Goal: Task Accomplishment & Management: Manage account settings

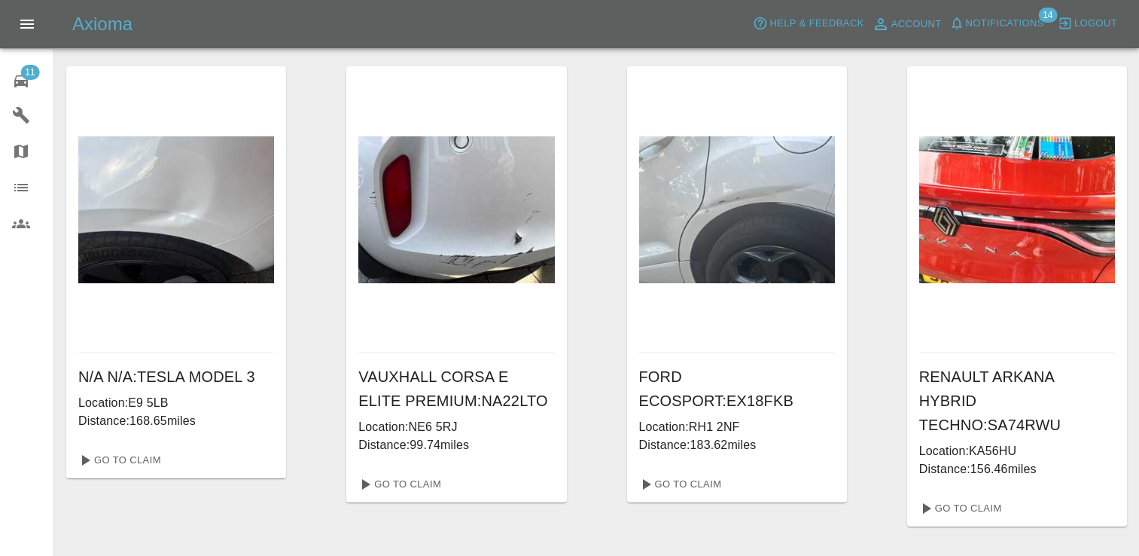
scroll to position [999, 0]
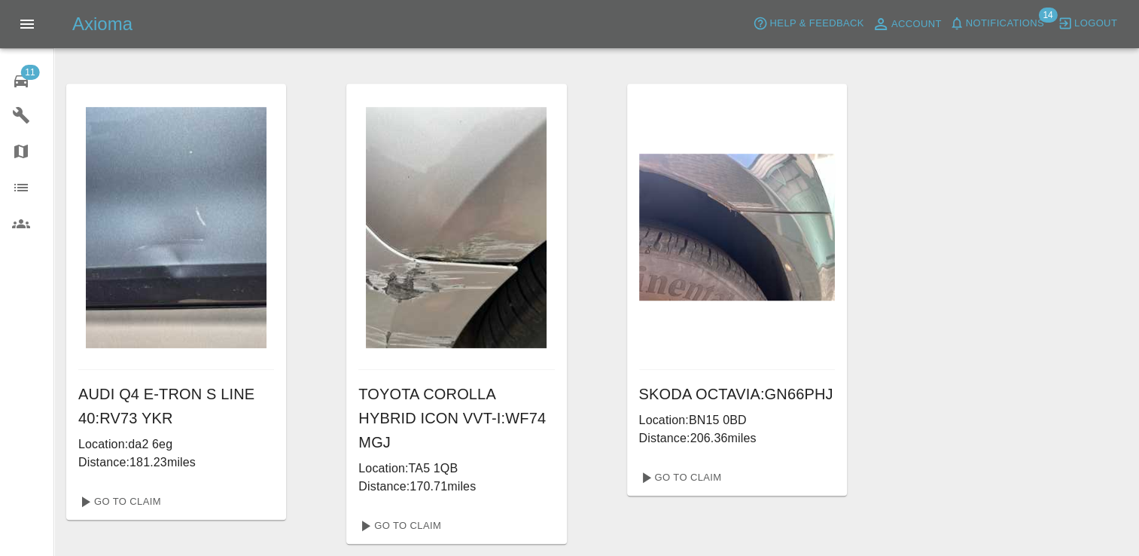
click at [29, 75] on span "11" at bounding box center [29, 72] width 19 height 15
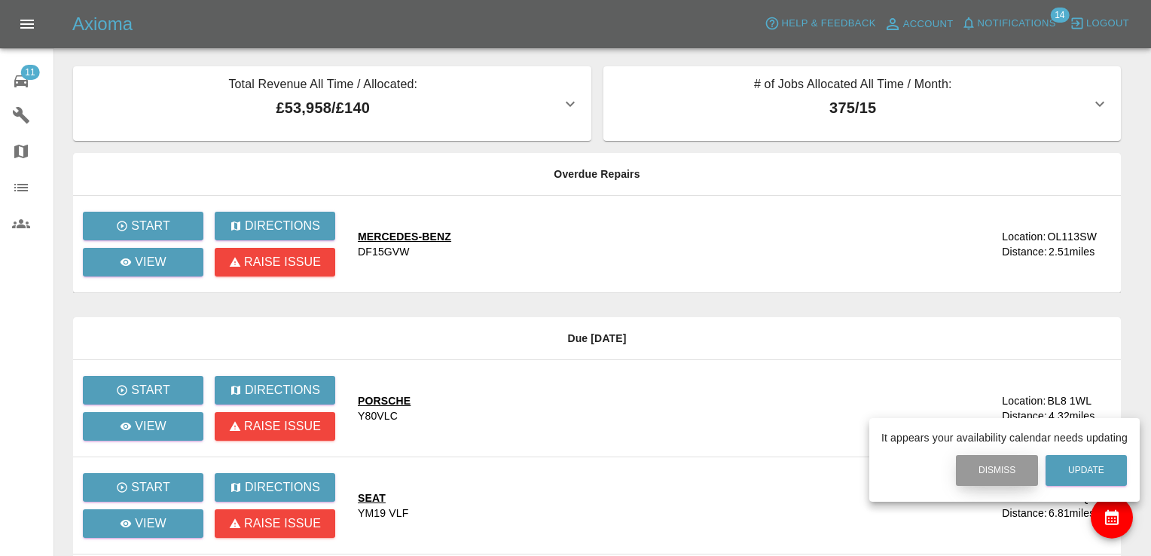
click at [1000, 468] on button "Dismiss" at bounding box center [997, 470] width 82 height 31
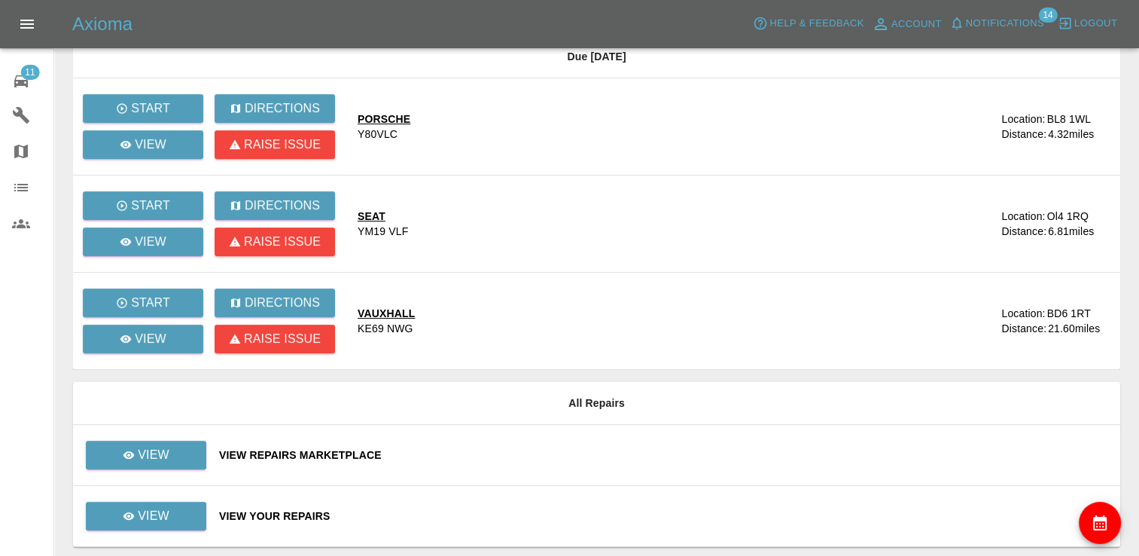
scroll to position [331, 0]
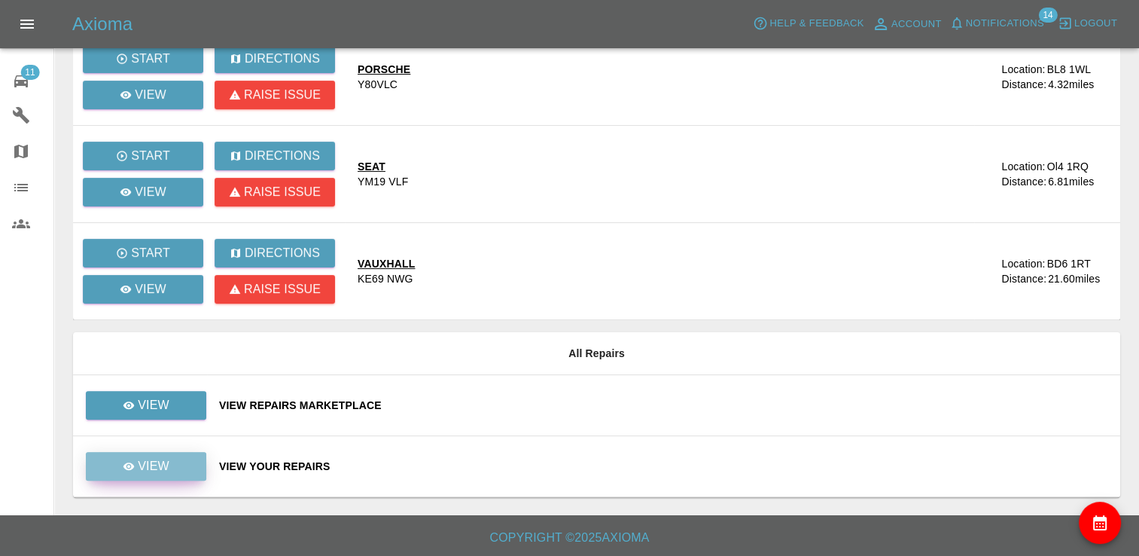
click at [164, 462] on p "View" at bounding box center [154, 466] width 32 height 18
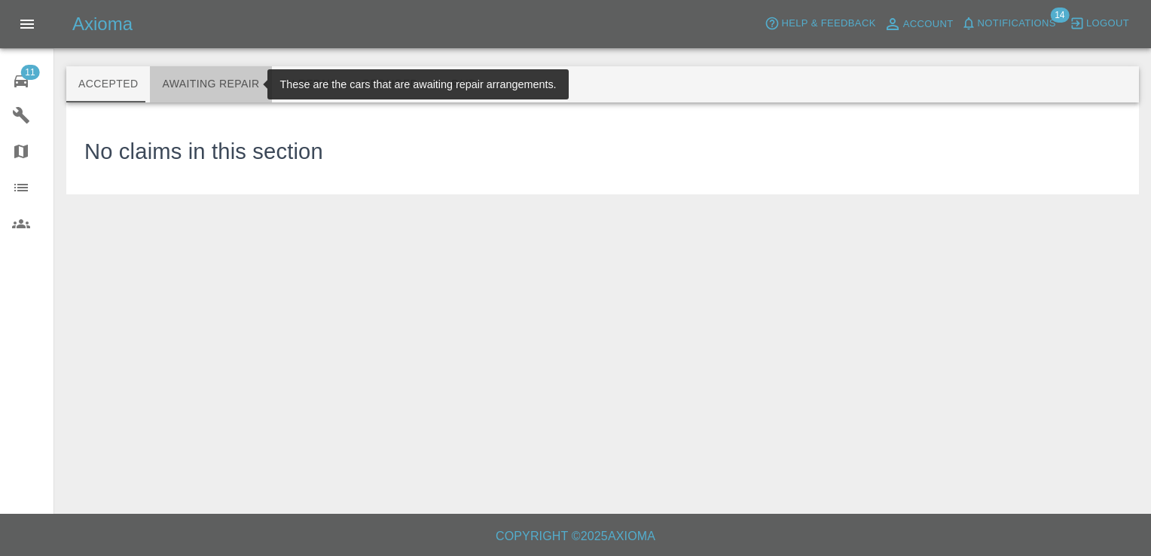
click at [220, 83] on button "Awaiting Repair" at bounding box center [210, 84] width 121 height 36
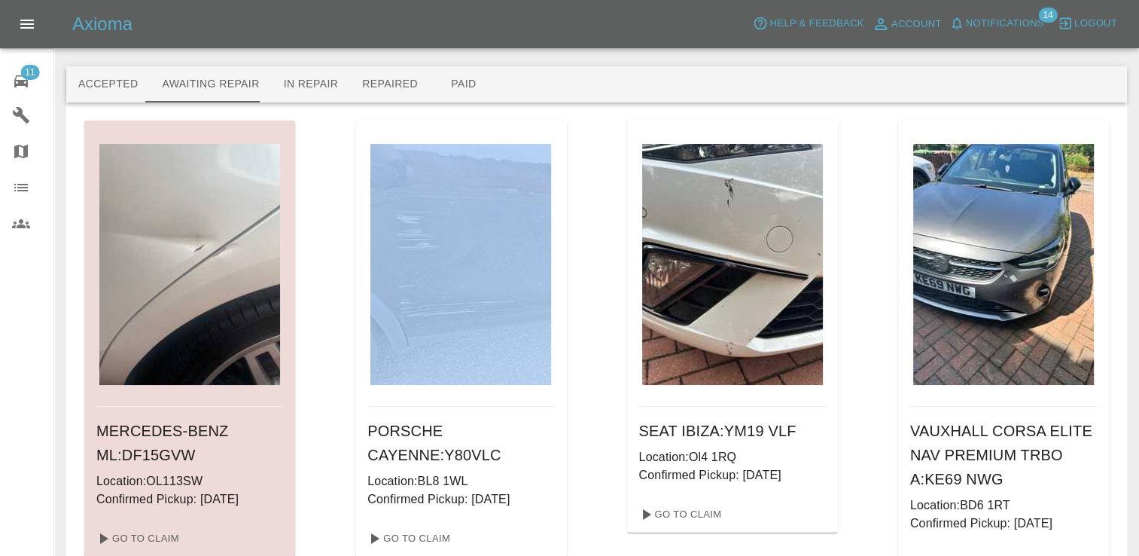
drag, startPoint x: 327, startPoint y: 380, endPoint x: 325, endPoint y: 431, distance: 51.2
click at [140, 538] on link "Go To Claim" at bounding box center [136, 538] width 93 height 24
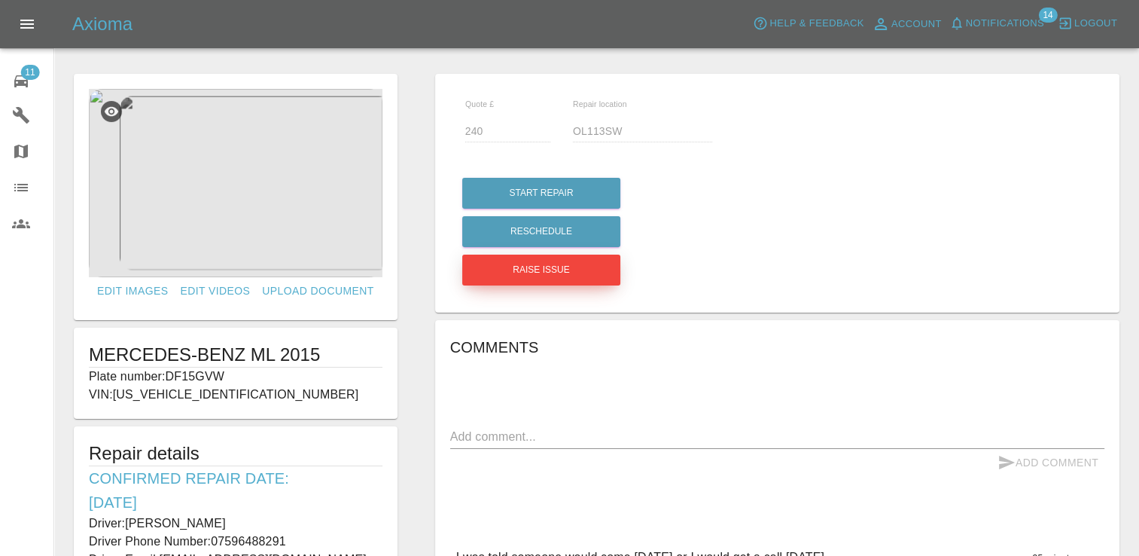
click at [541, 268] on button "Raise issue" at bounding box center [541, 270] width 158 height 31
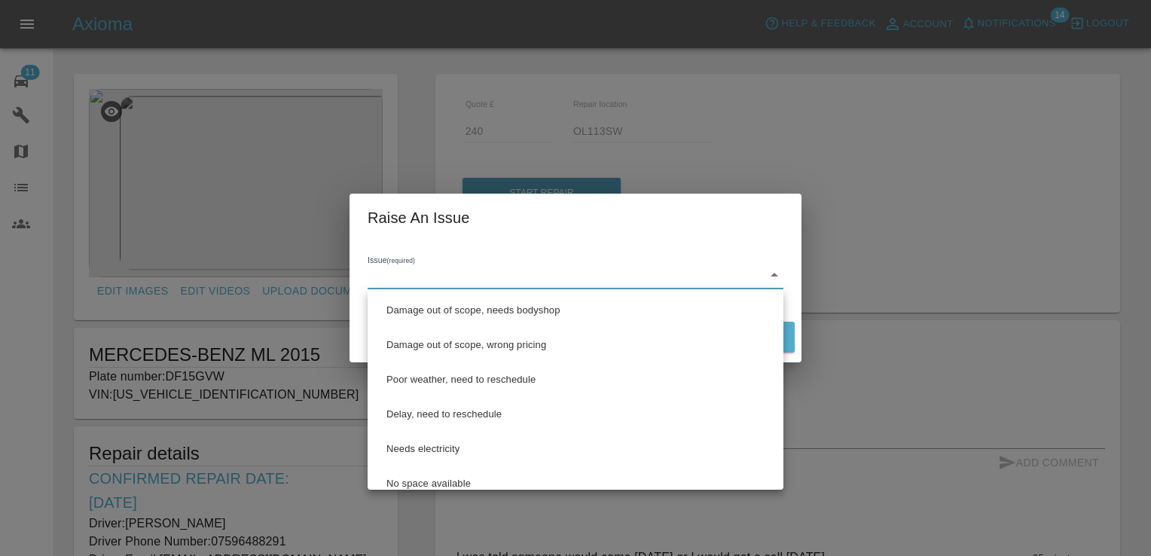
click at [447, 282] on body "Axioma Help & Feedback Account Notifications 14 Logout 11 Repair home Garages M…" at bounding box center [575, 536] width 1151 height 1072
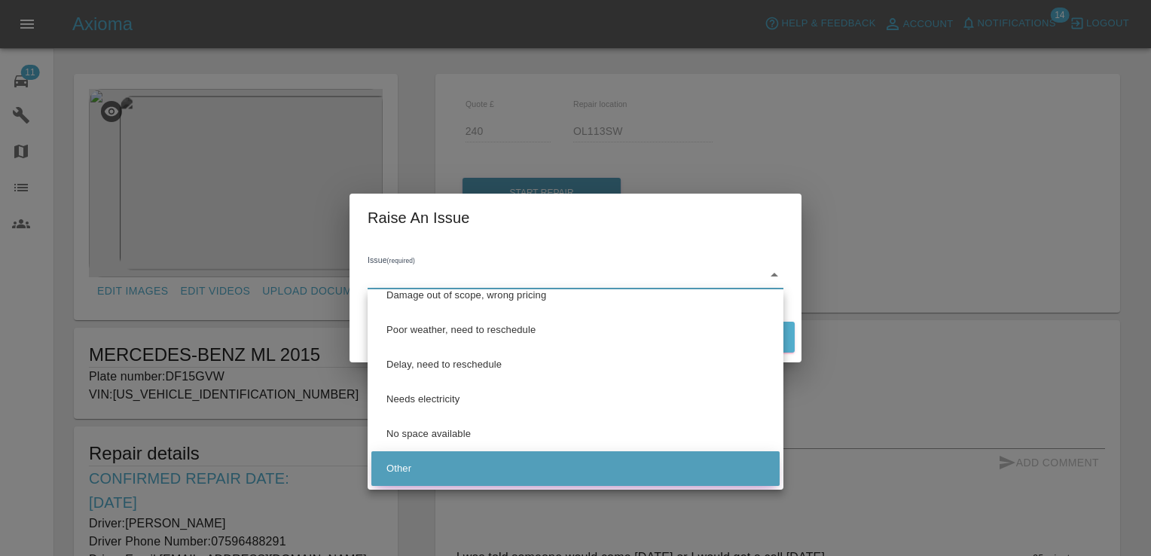
click at [401, 465] on li "Other" at bounding box center [575, 468] width 408 height 35
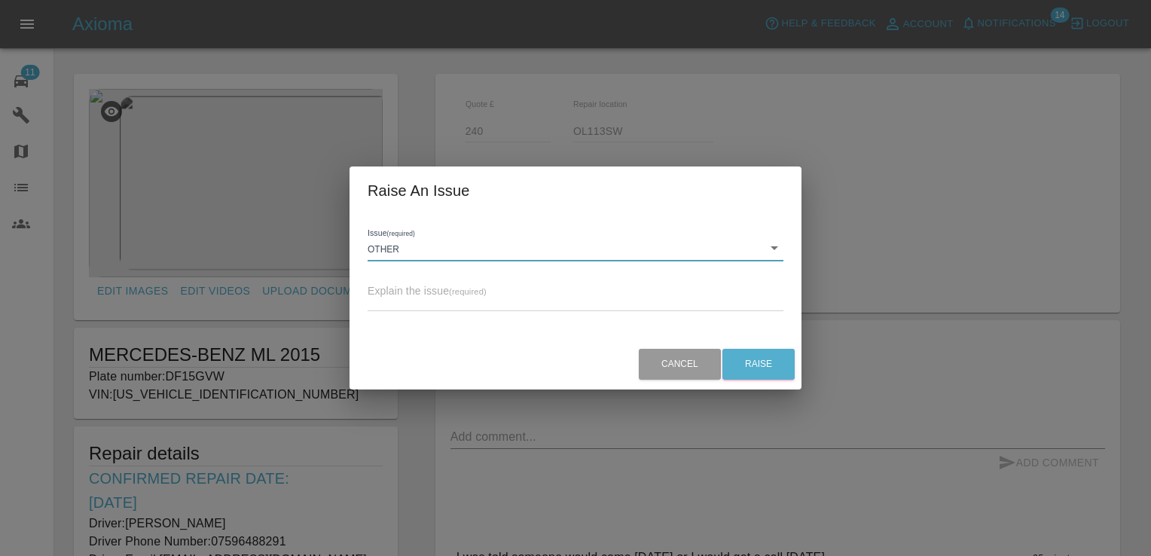
type input "Other"
click at [400, 285] on span "Explain the issue (required)" at bounding box center [426, 291] width 119 height 12
click at [385, 304] on textarea at bounding box center [575, 299] width 416 height 15
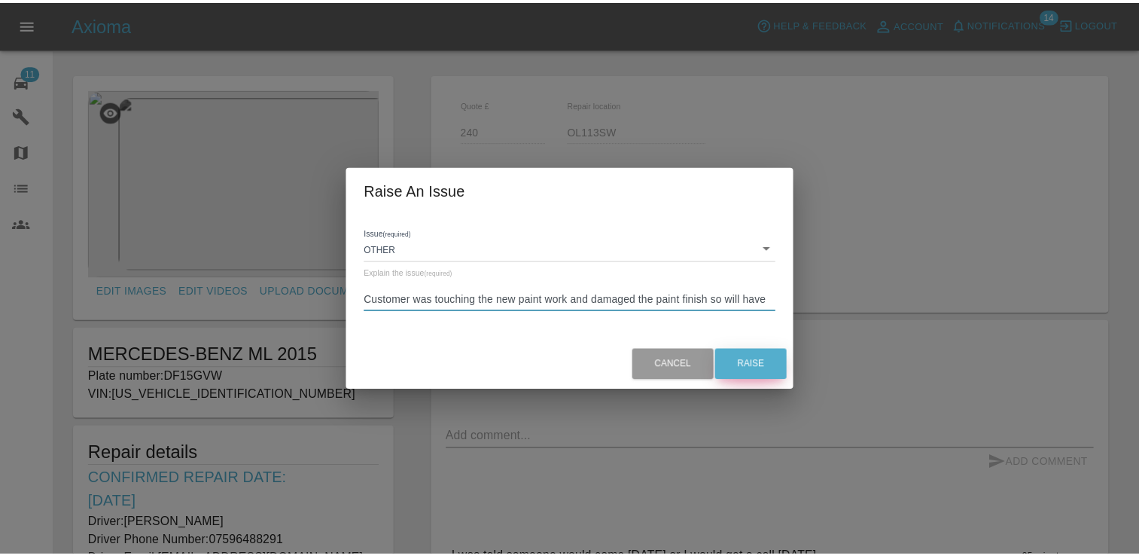
scroll to position [14, 0]
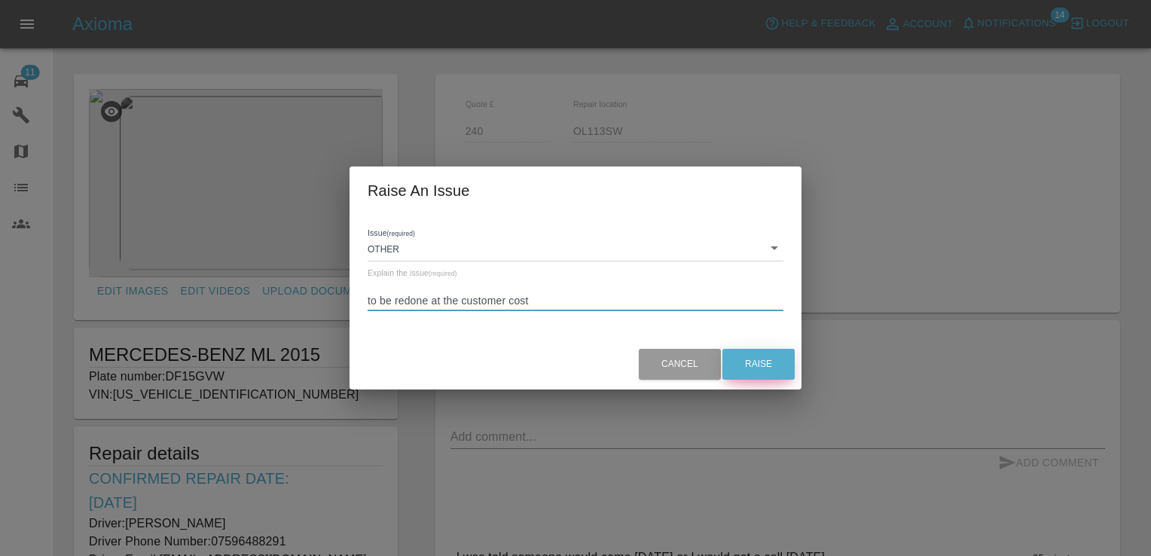
type textarea "Customer was touching the new paint work and damaged the paint finish so will h…"
click at [754, 361] on button "Raise" at bounding box center [758, 364] width 72 height 31
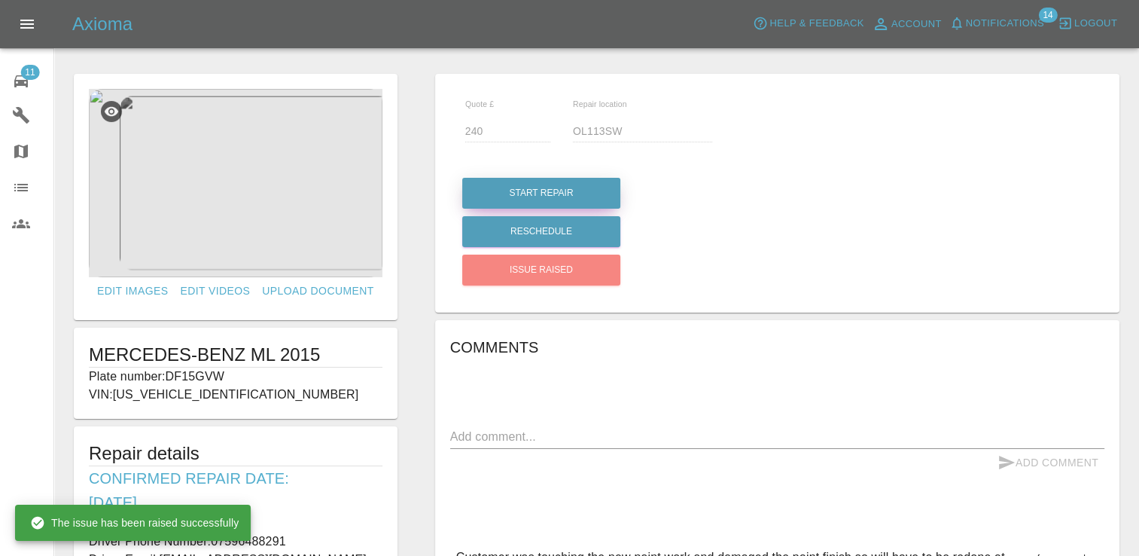
click at [532, 185] on button "Start Repair" at bounding box center [541, 193] width 158 height 31
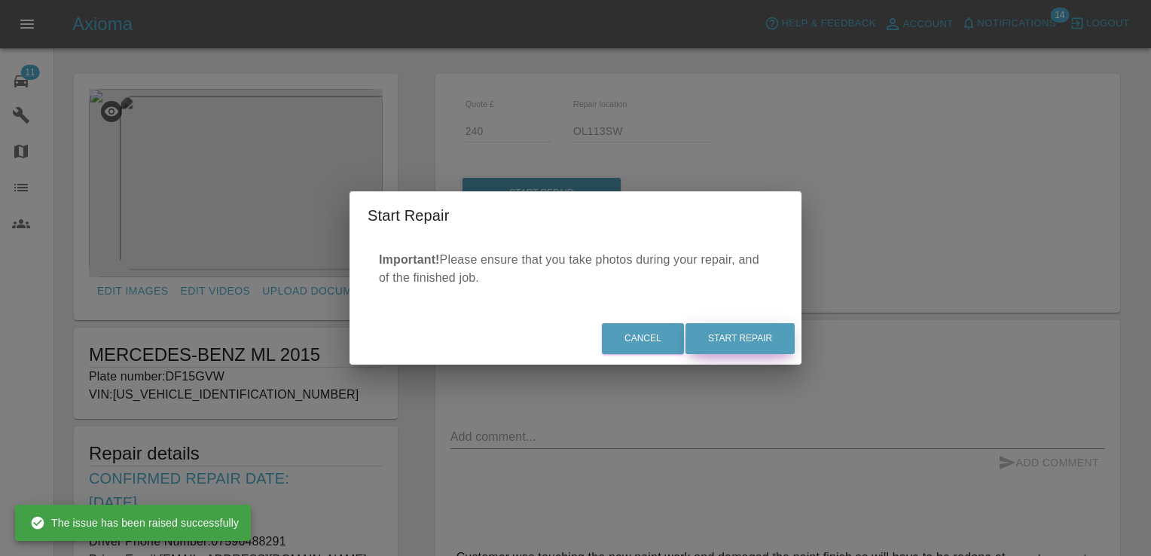
click at [731, 342] on button "Start Repair" at bounding box center [739, 338] width 109 height 31
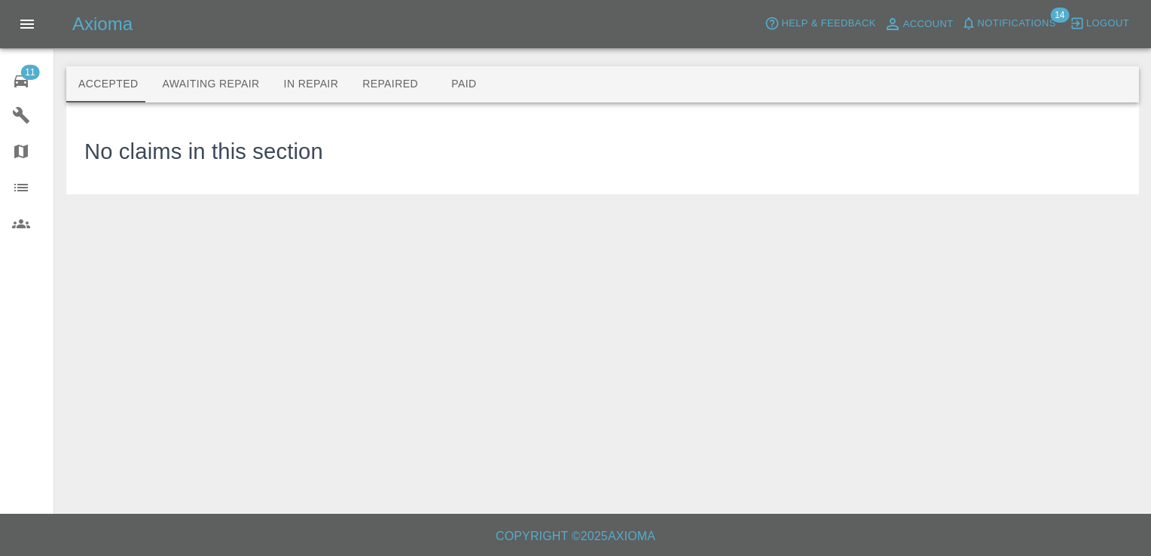
click at [286, 78] on button "In Repair" at bounding box center [311, 84] width 79 height 36
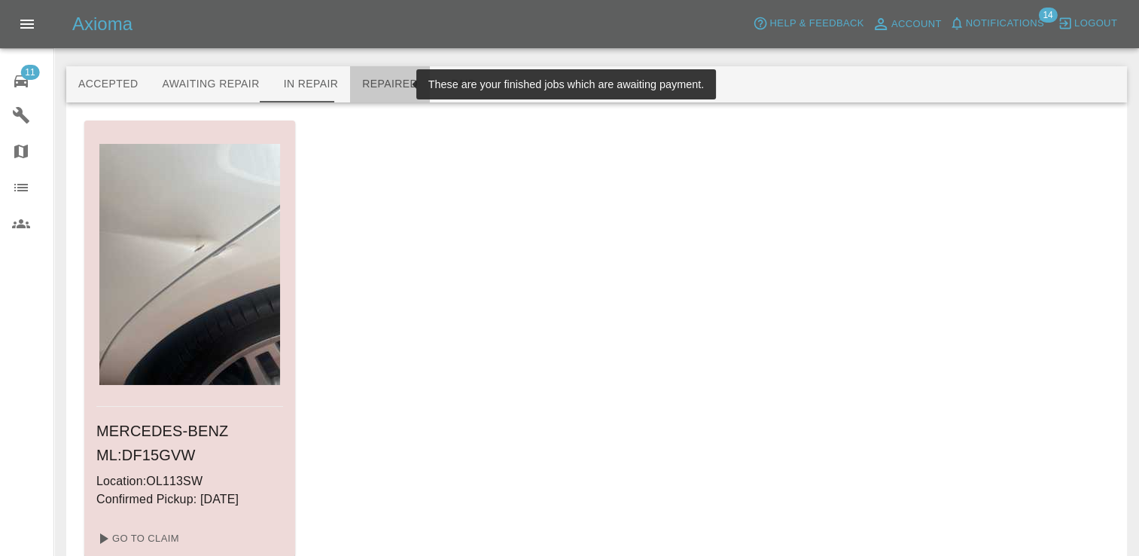
click at [374, 82] on button "Repaired" at bounding box center [390, 84] width 80 height 36
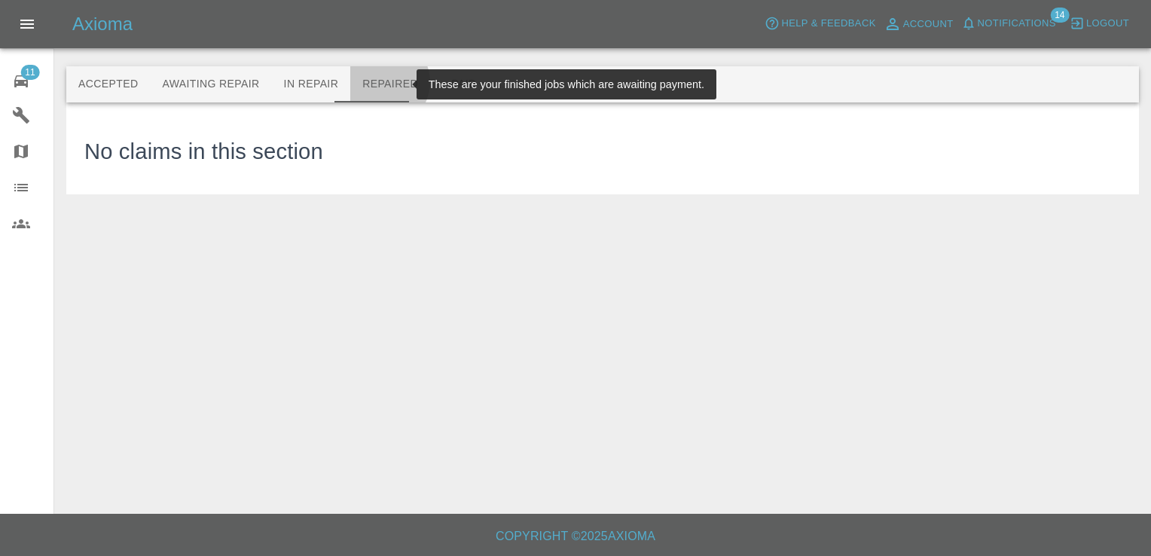
click at [367, 82] on button "Repaired" at bounding box center [390, 84] width 80 height 36
click at [285, 84] on button "In Repair" at bounding box center [311, 84] width 79 height 36
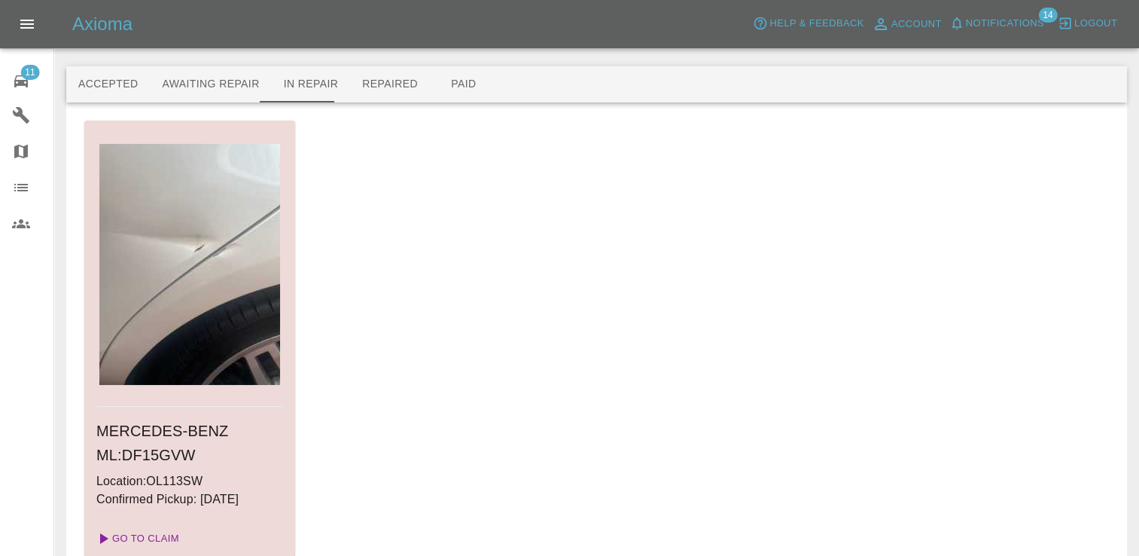
click at [152, 535] on link "Go To Claim" at bounding box center [136, 538] width 93 height 24
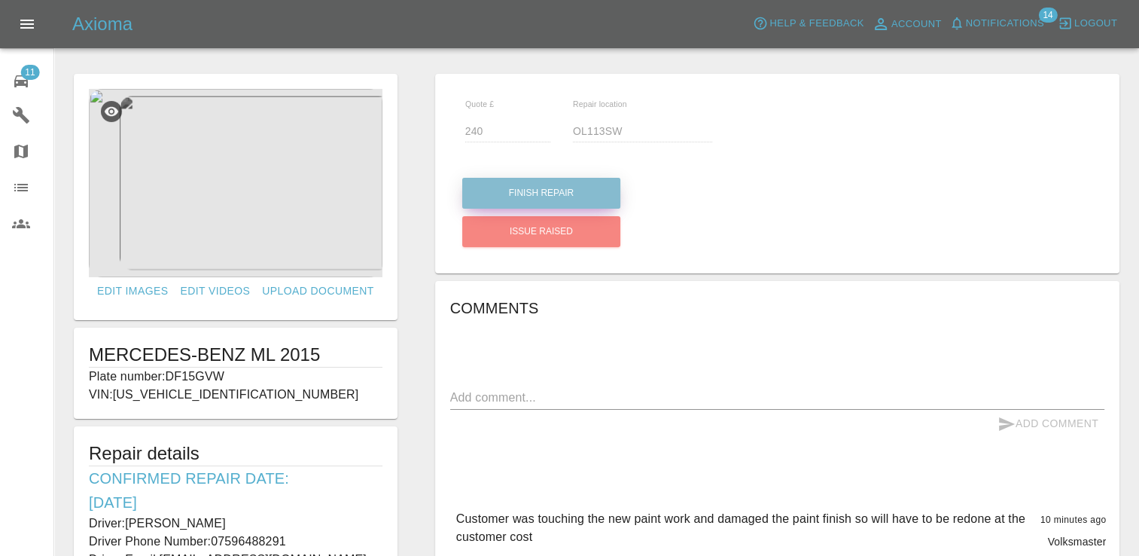
click at [550, 190] on button "Finish Repair" at bounding box center [541, 193] width 158 height 31
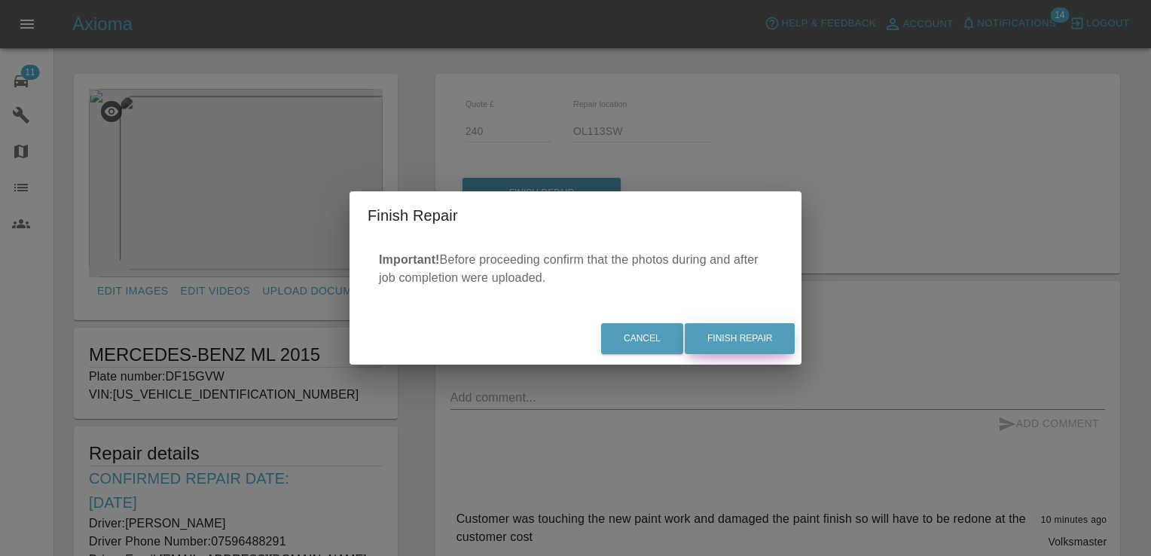
click at [737, 346] on button "Finish Repair" at bounding box center [740, 338] width 110 height 31
click at [740, 341] on div "Cancel Finish Repair" at bounding box center [575, 338] width 452 height 50
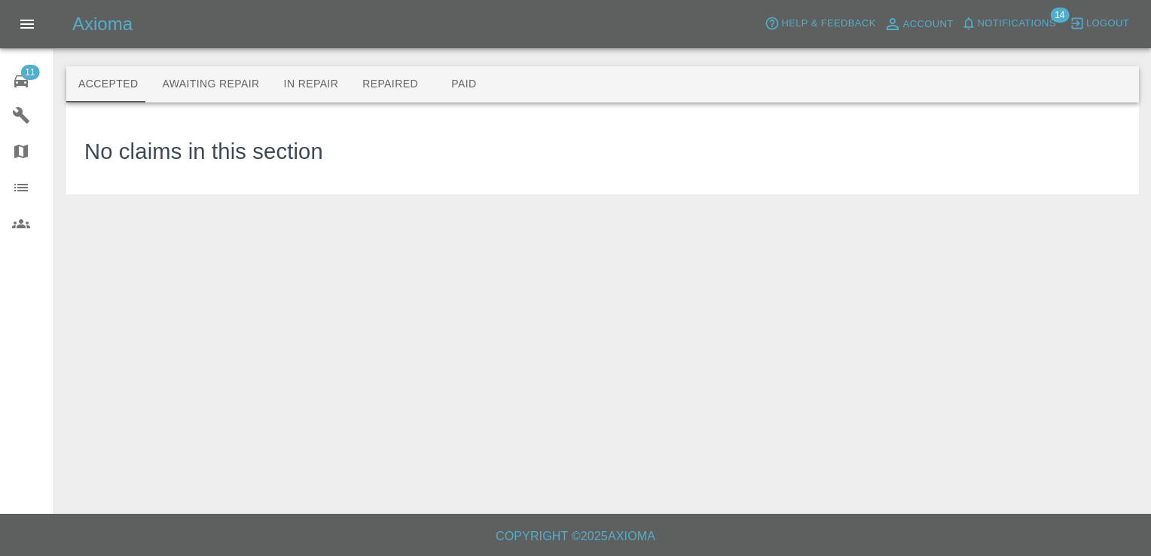
click at [23, 64] on link "11 Repair home" at bounding box center [26, 79] width 53 height 36
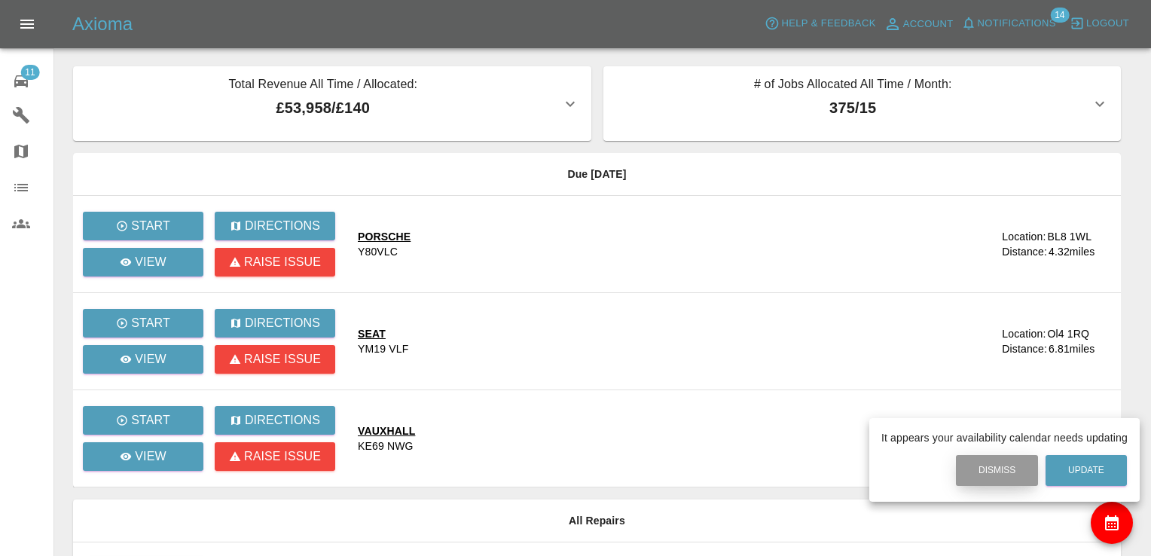
click at [987, 464] on button "Dismiss" at bounding box center [997, 470] width 82 height 31
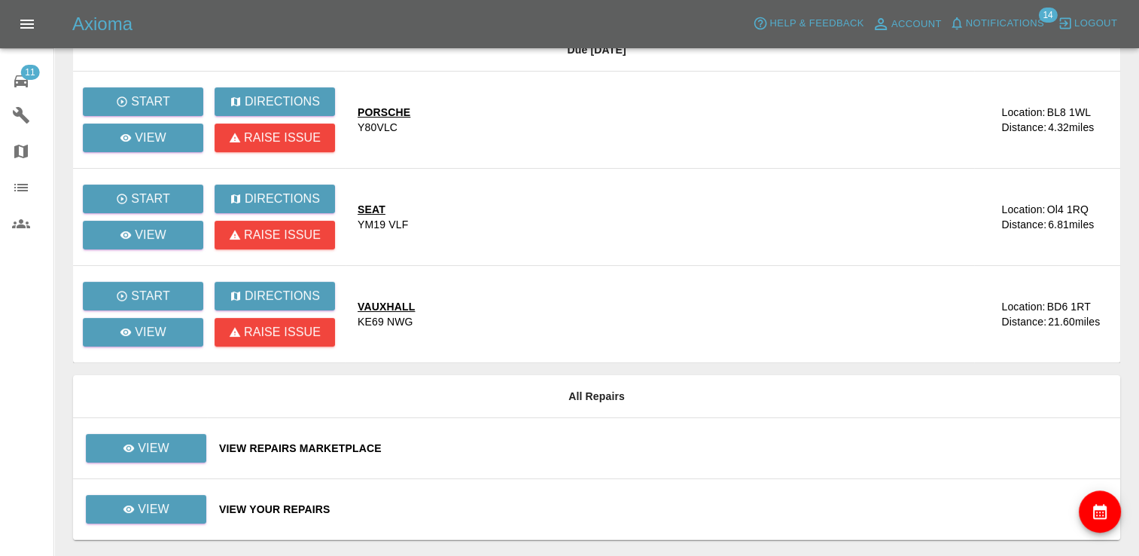
scroll to position [167, 0]
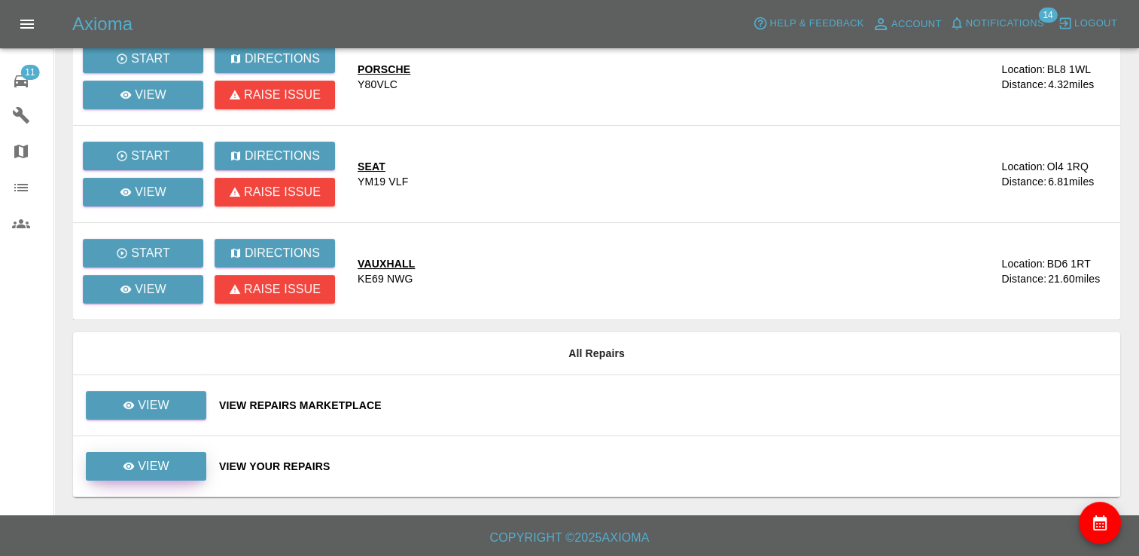
click at [166, 459] on p "View" at bounding box center [154, 466] width 32 height 18
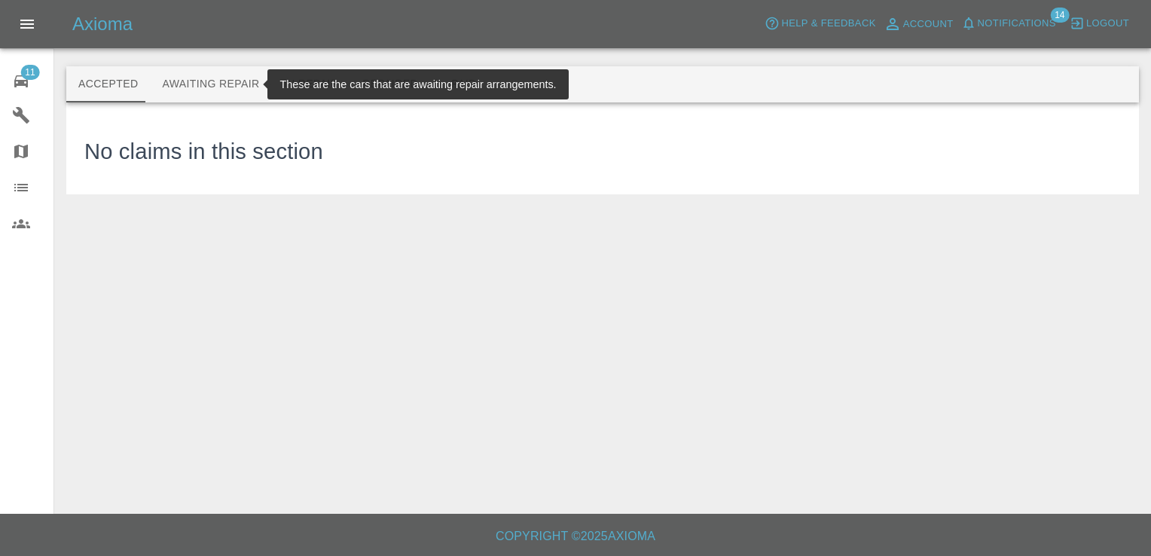
click at [206, 88] on button "Awaiting Repair" at bounding box center [210, 84] width 121 height 36
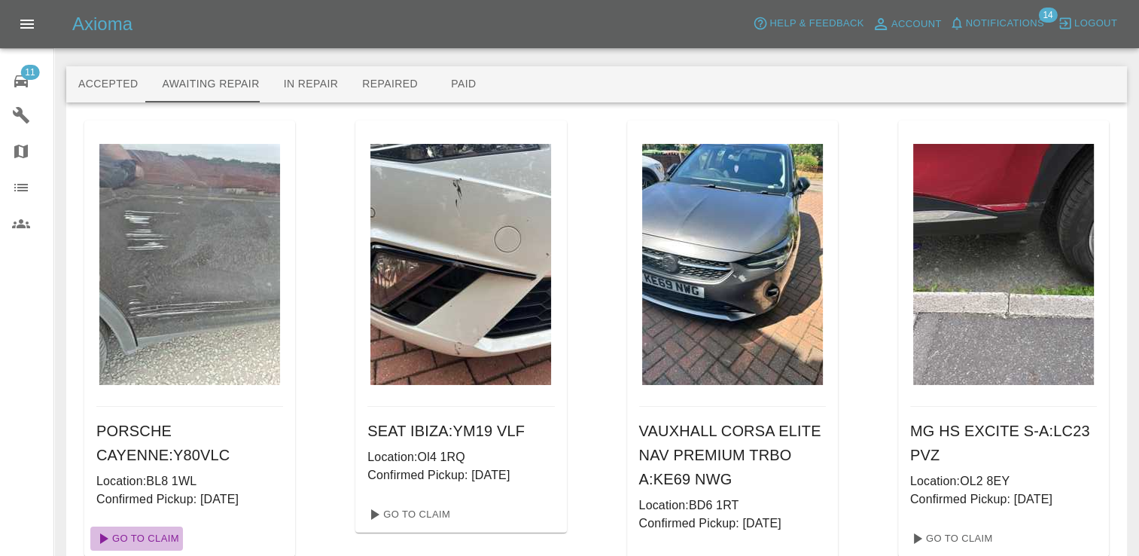
click at [158, 540] on link "Go To Claim" at bounding box center [136, 538] width 93 height 24
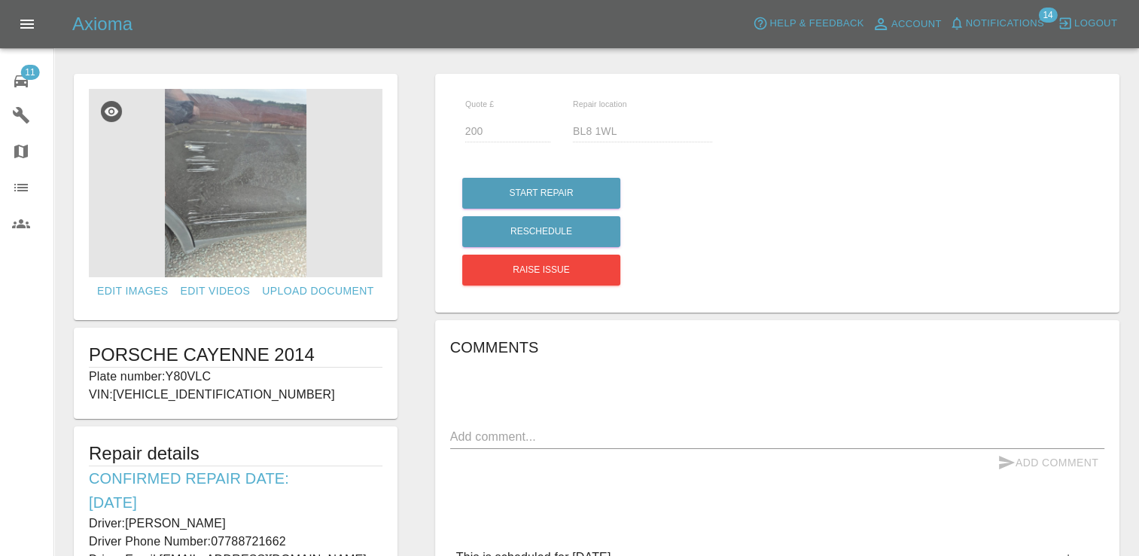
click at [30, 65] on span "11" at bounding box center [29, 72] width 19 height 15
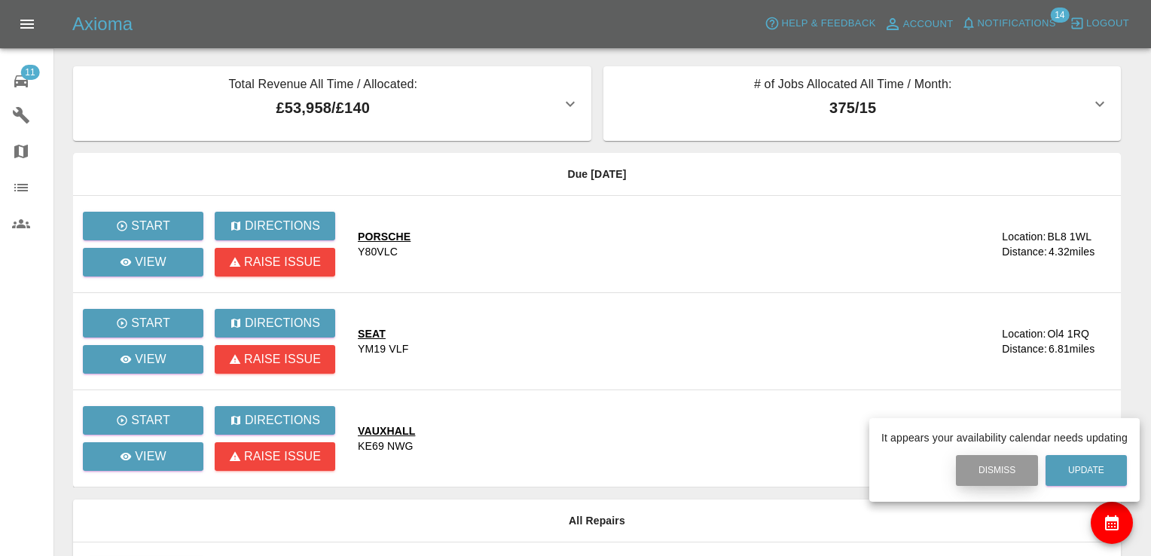
click at [1000, 474] on button "Dismiss" at bounding box center [997, 470] width 82 height 31
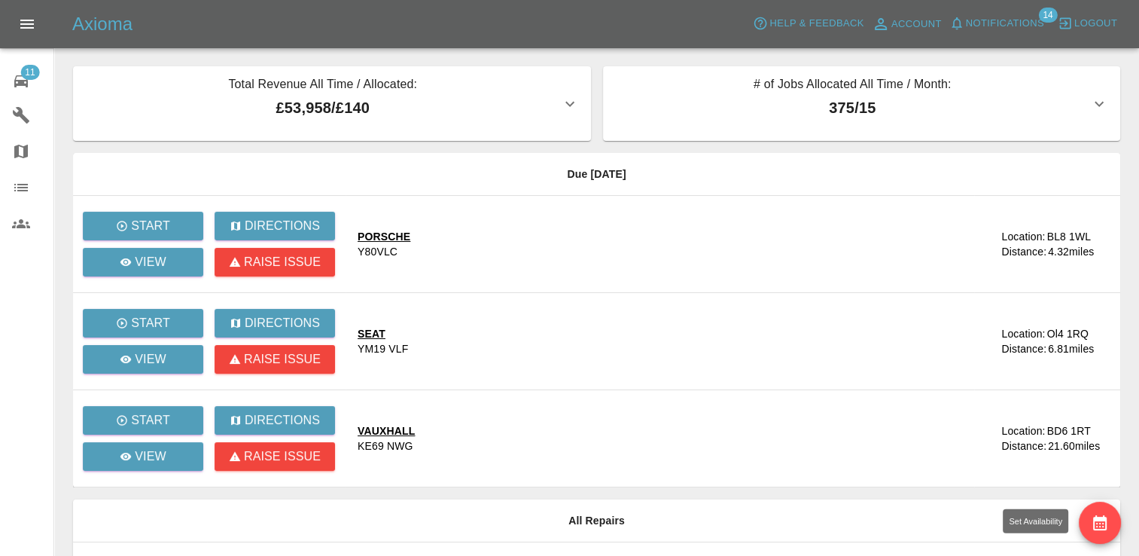
click at [1112, 512] on button "availability" at bounding box center [1100, 523] width 42 height 42
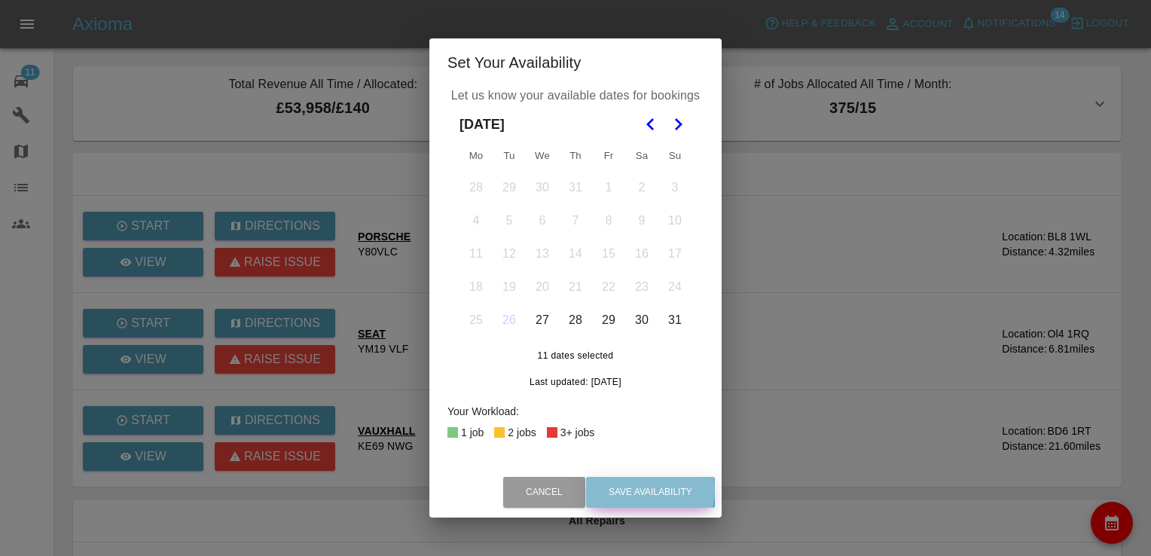
click at [636, 489] on button "Save Availability" at bounding box center [650, 492] width 129 height 31
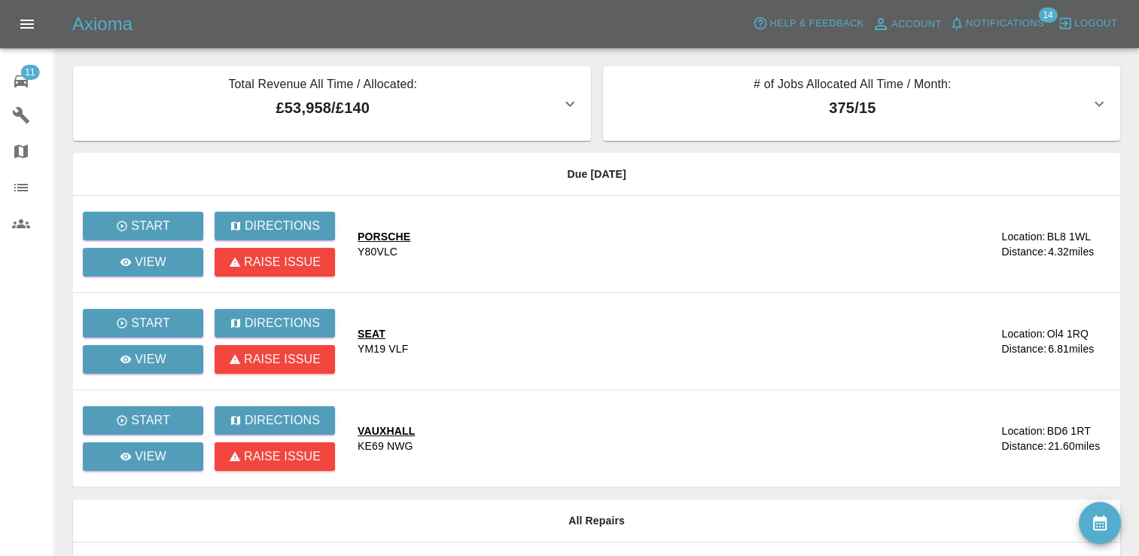
click at [1105, 518] on icon "availability" at bounding box center [1100, 522] width 14 height 15
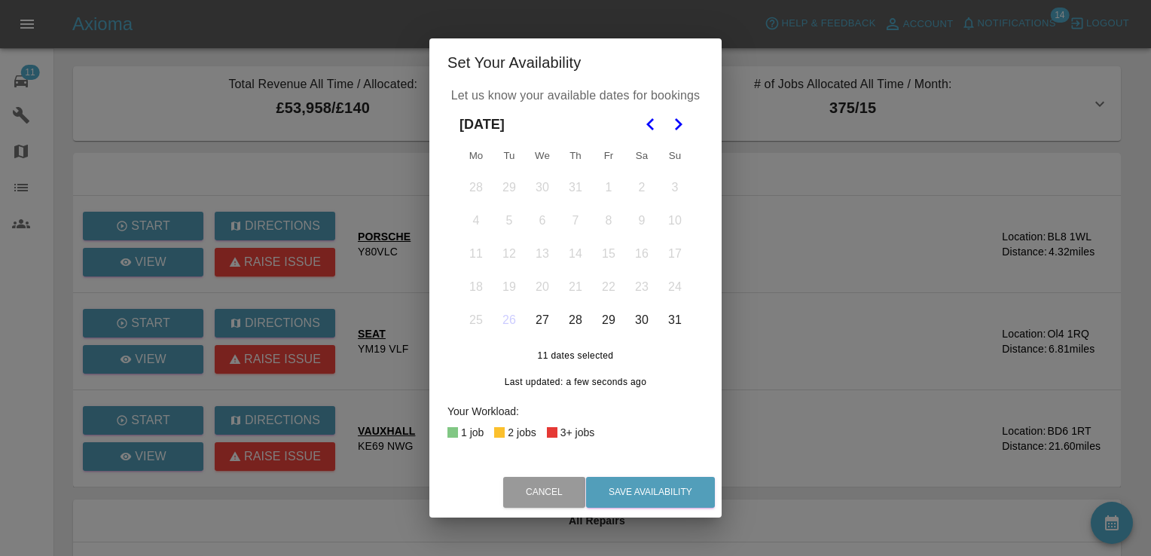
click at [675, 122] on icon "Go to the Next Month" at bounding box center [678, 124] width 18 height 18
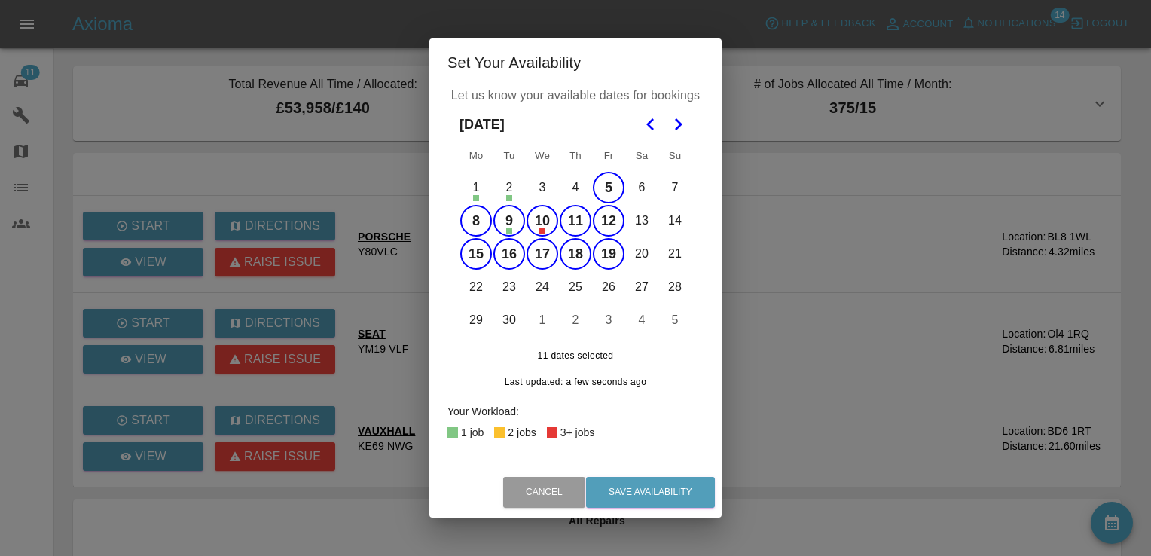
click at [605, 187] on button "5" at bounding box center [609, 188] width 32 height 32
click at [654, 489] on button "Save Availability" at bounding box center [650, 492] width 129 height 31
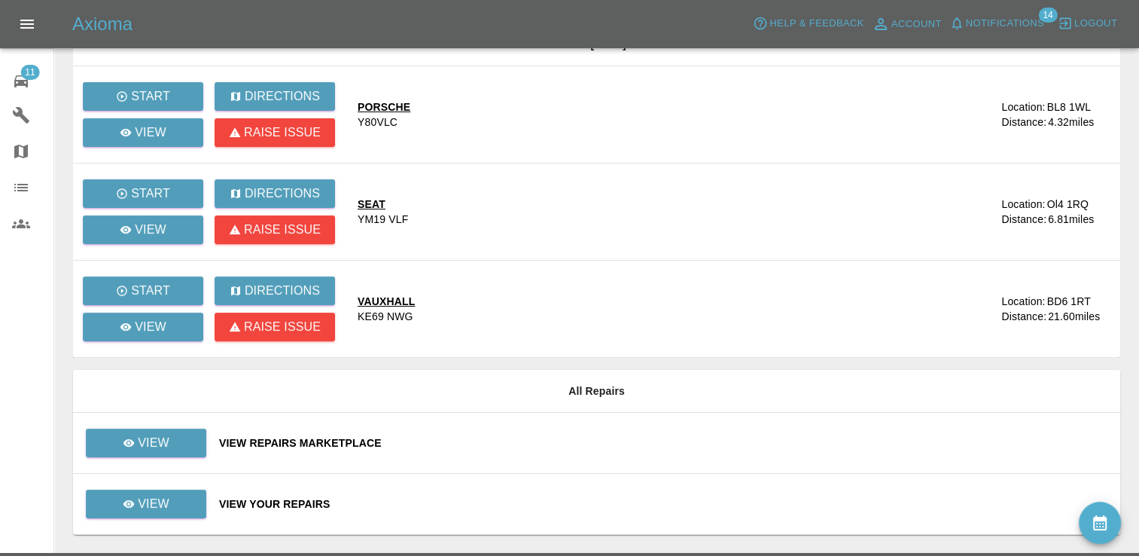
scroll to position [167, 0]
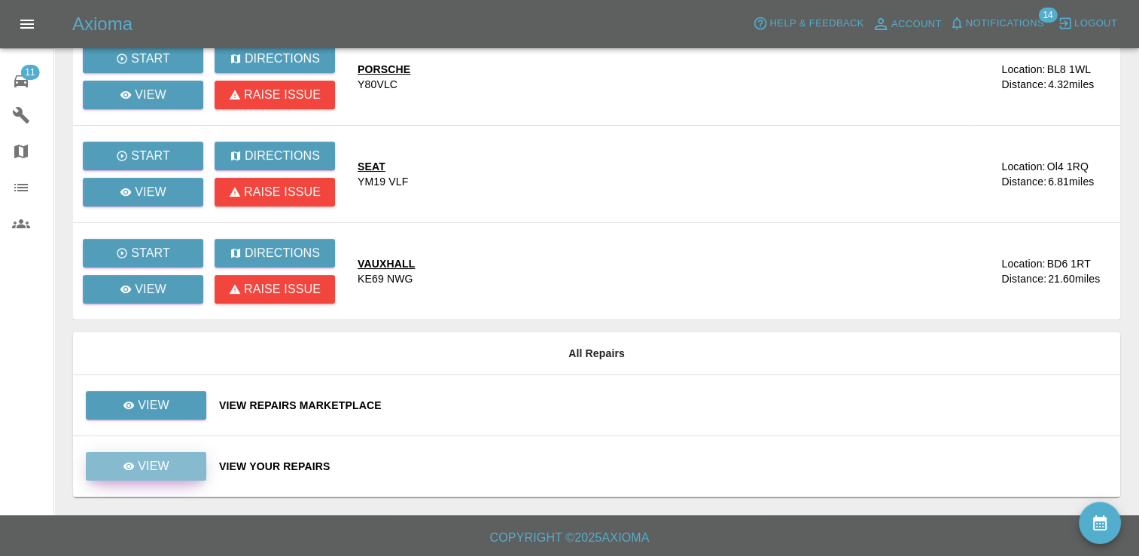
click at [97, 464] on link "View" at bounding box center [146, 466] width 120 height 29
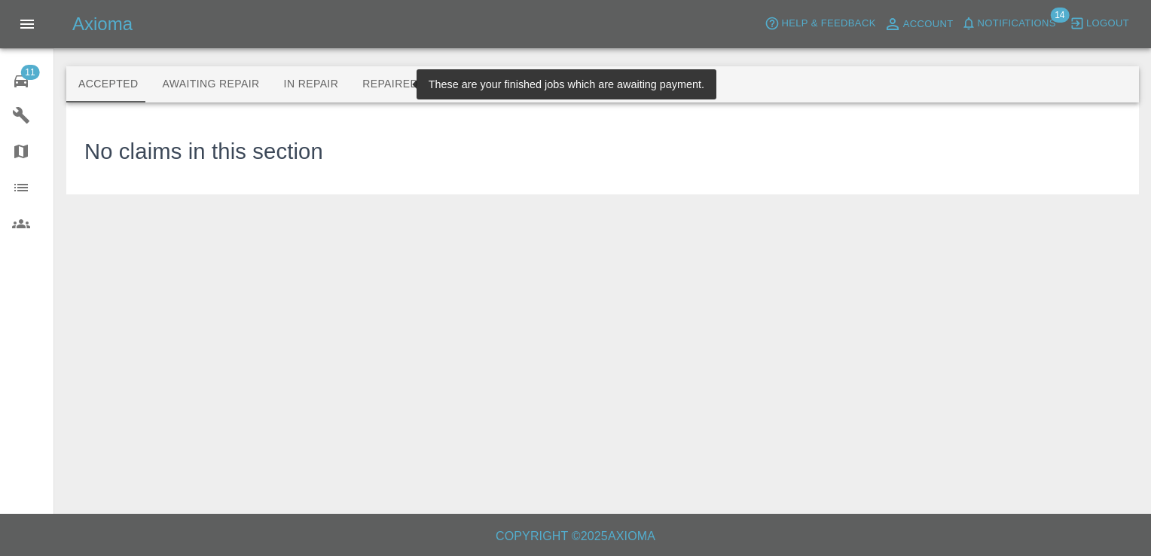
click at [366, 87] on button "Repaired" at bounding box center [390, 84] width 80 height 36
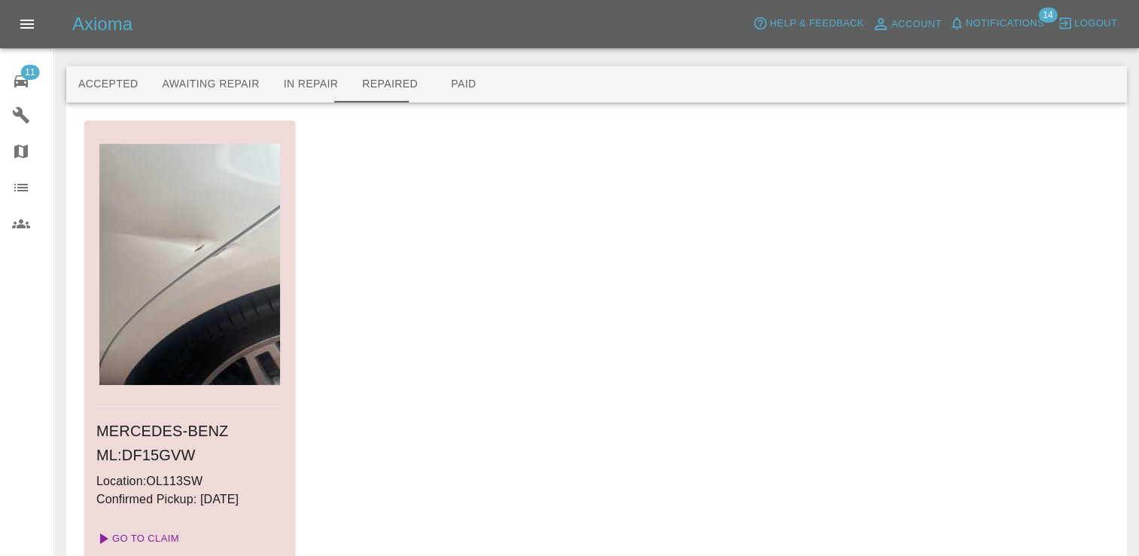
click at [157, 539] on link "Go To Claim" at bounding box center [136, 538] width 93 height 24
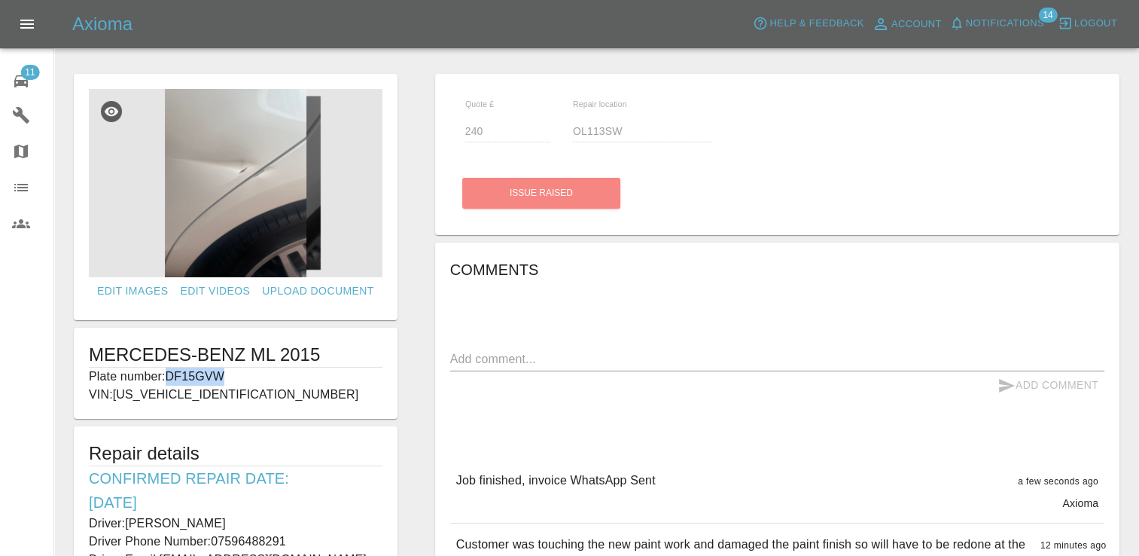
drag, startPoint x: 230, startPoint y: 372, endPoint x: 167, endPoint y: 371, distance: 63.3
click at [167, 371] on p "Plate number: DF15GVW" at bounding box center [236, 376] width 294 height 18
copy p "DF15GVW"
